Goal: Information Seeking & Learning: Learn about a topic

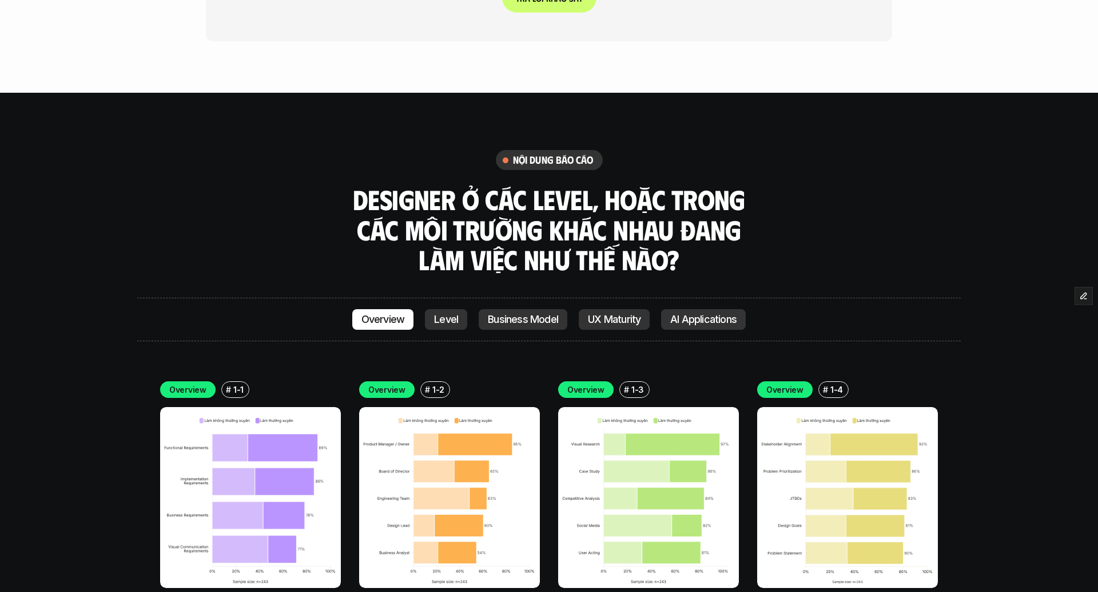
scroll to position [3252, 0]
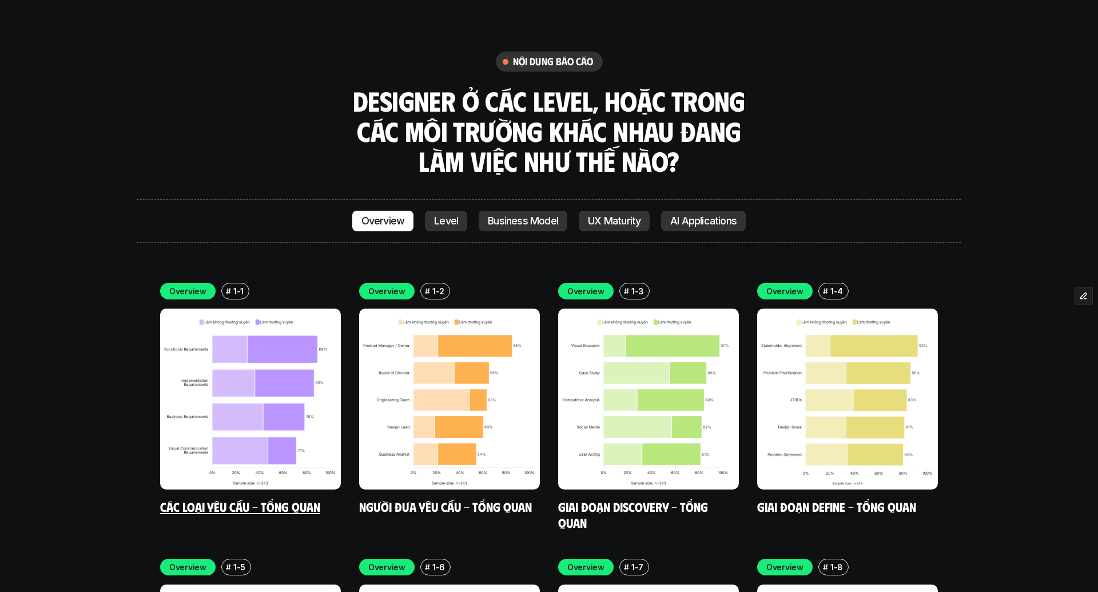
click at [246, 308] on img at bounding box center [250, 398] width 181 height 181
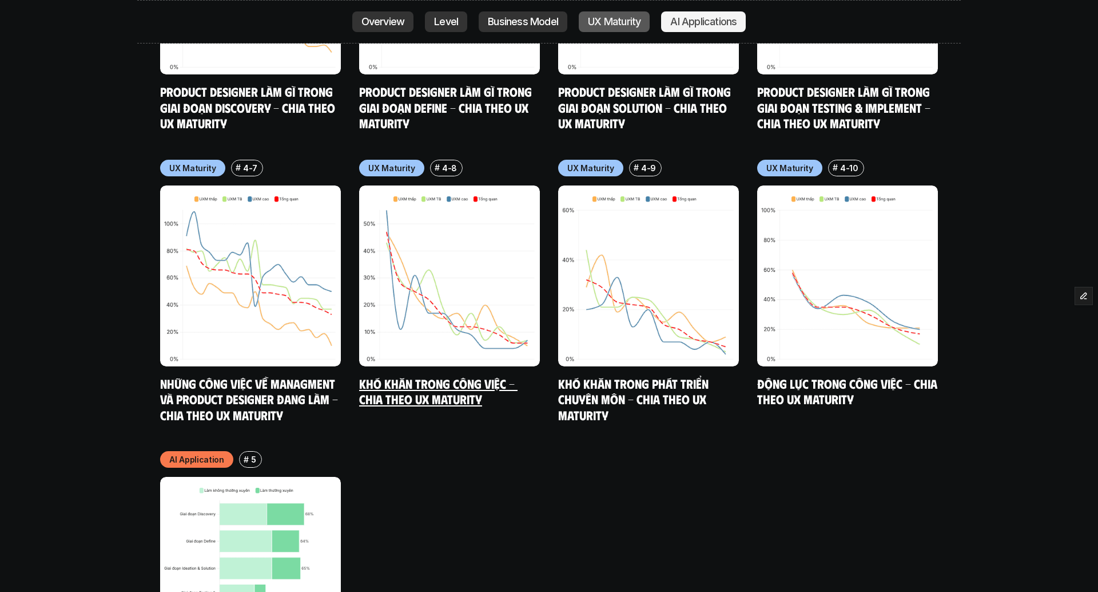
scroll to position [5924, 0]
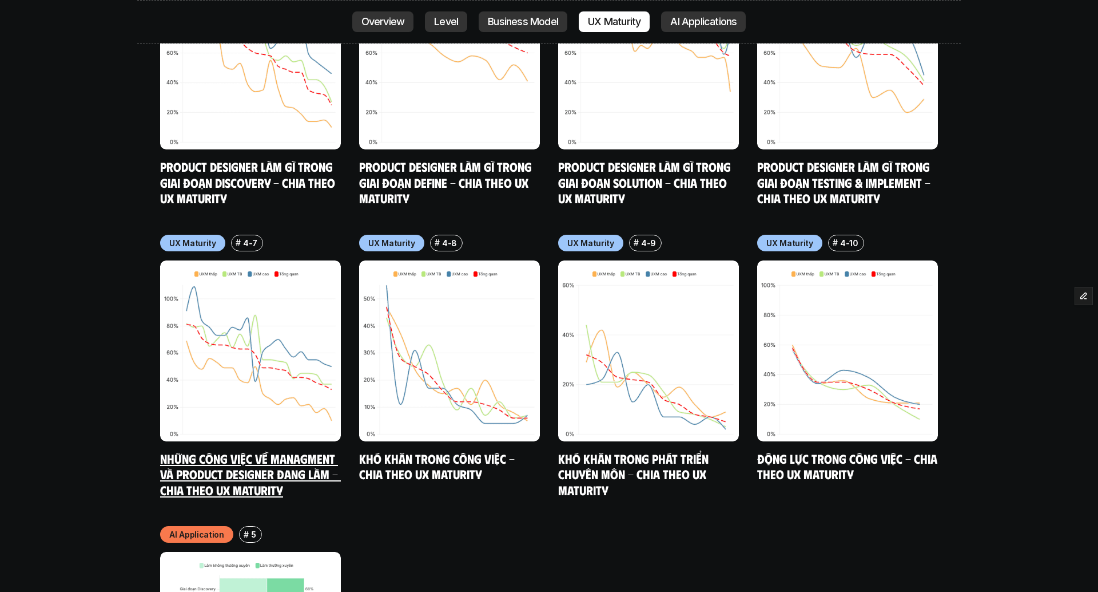
click at [247, 260] on img at bounding box center [250, 350] width 181 height 181
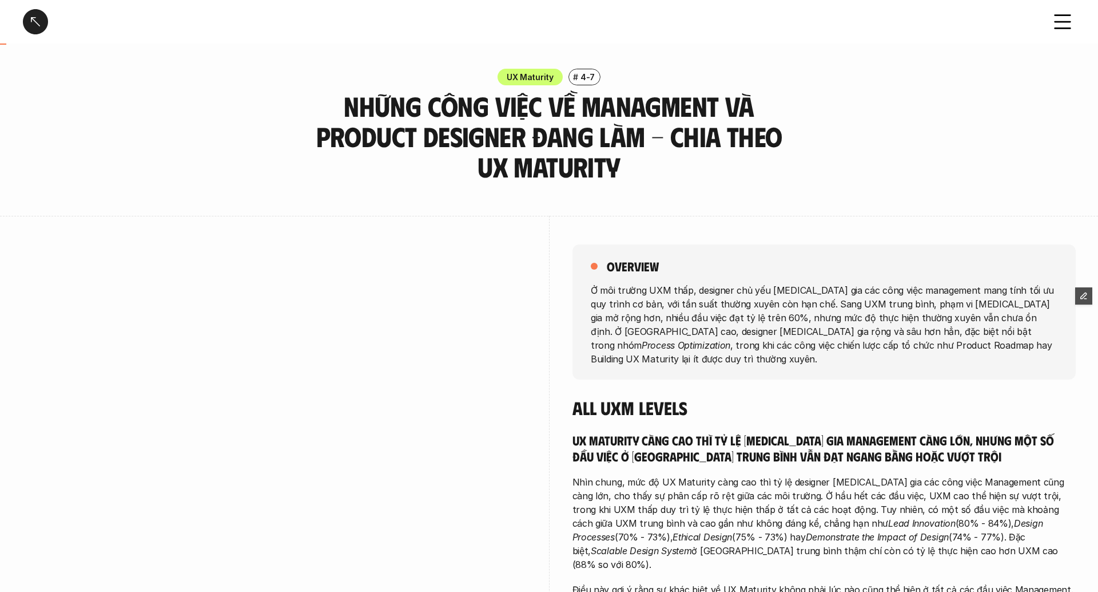
click at [31, 23] on div at bounding box center [35, 21] width 25 height 25
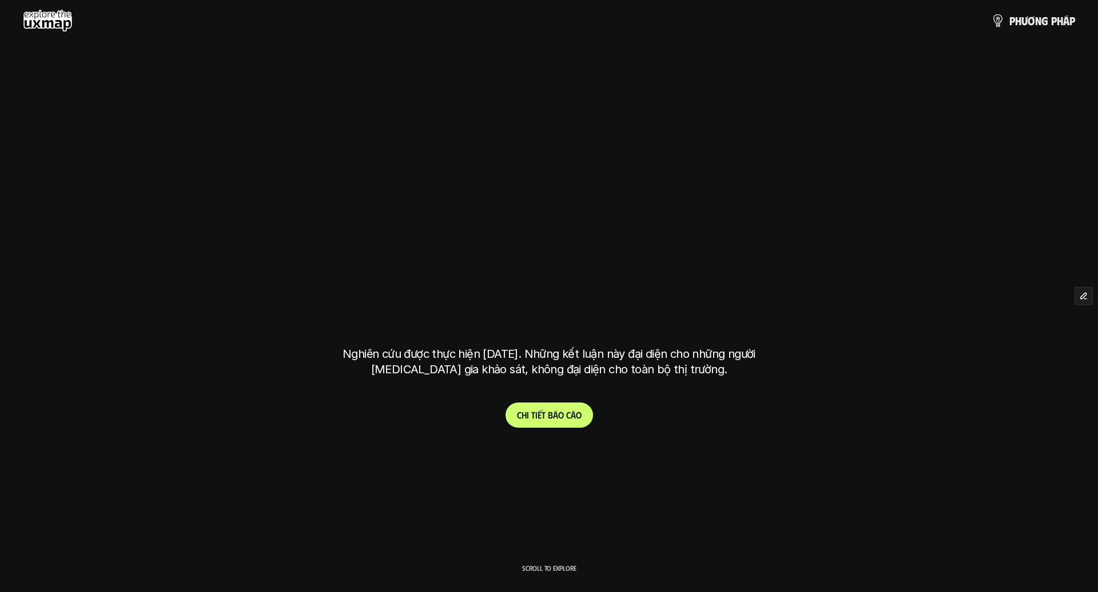
scroll to position [3348, 0]
